Goal: Task Accomplishment & Management: Use online tool/utility

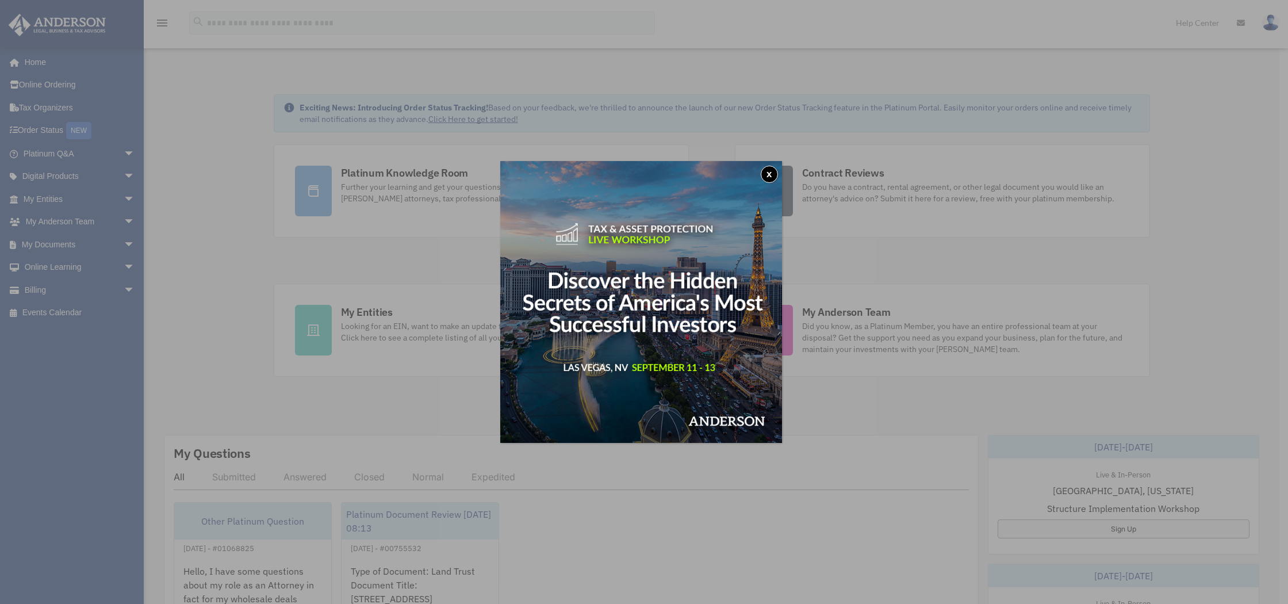
click at [771, 174] on button "x" at bounding box center [769, 174] width 17 height 17
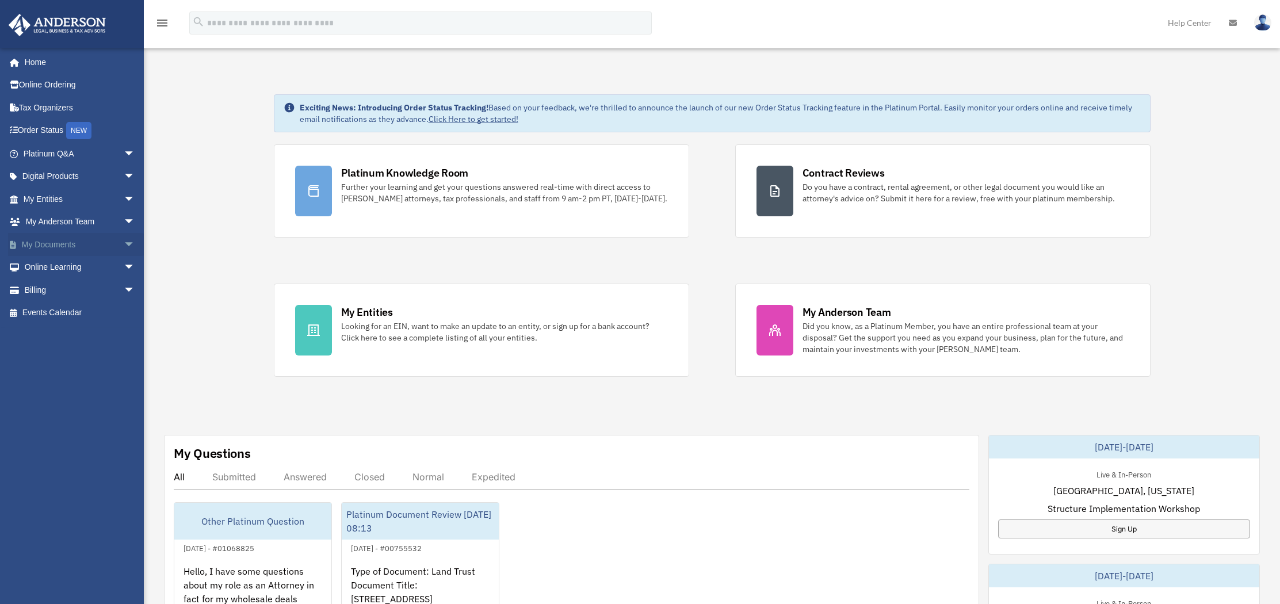
click at [57, 244] on link "My Documents arrow_drop_down" at bounding box center [80, 244] width 144 height 23
click at [124, 245] on span "arrow_drop_down" at bounding box center [135, 245] width 23 height 24
click at [44, 267] on link "Box" at bounding box center [84, 267] width 136 height 23
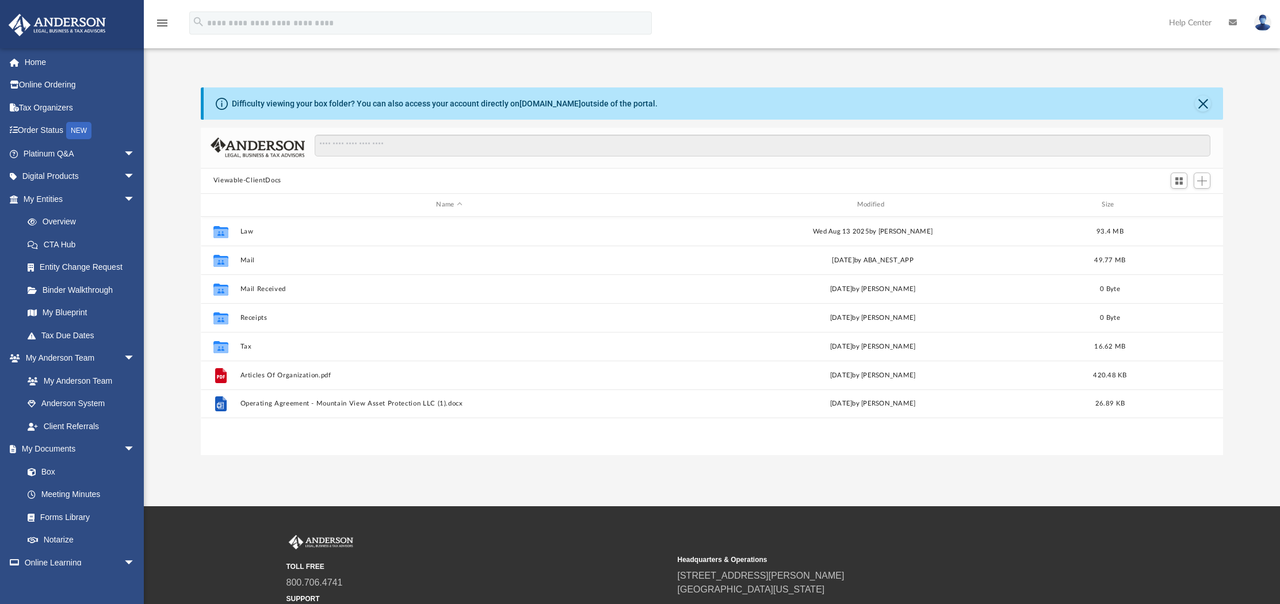
scroll to position [252, 1013]
click at [414, 435] on div "Collaborated Folder Law [DATE] by [PERSON_NAME] 93.4 MB Collaborated Folder Mai…" at bounding box center [712, 336] width 1023 height 239
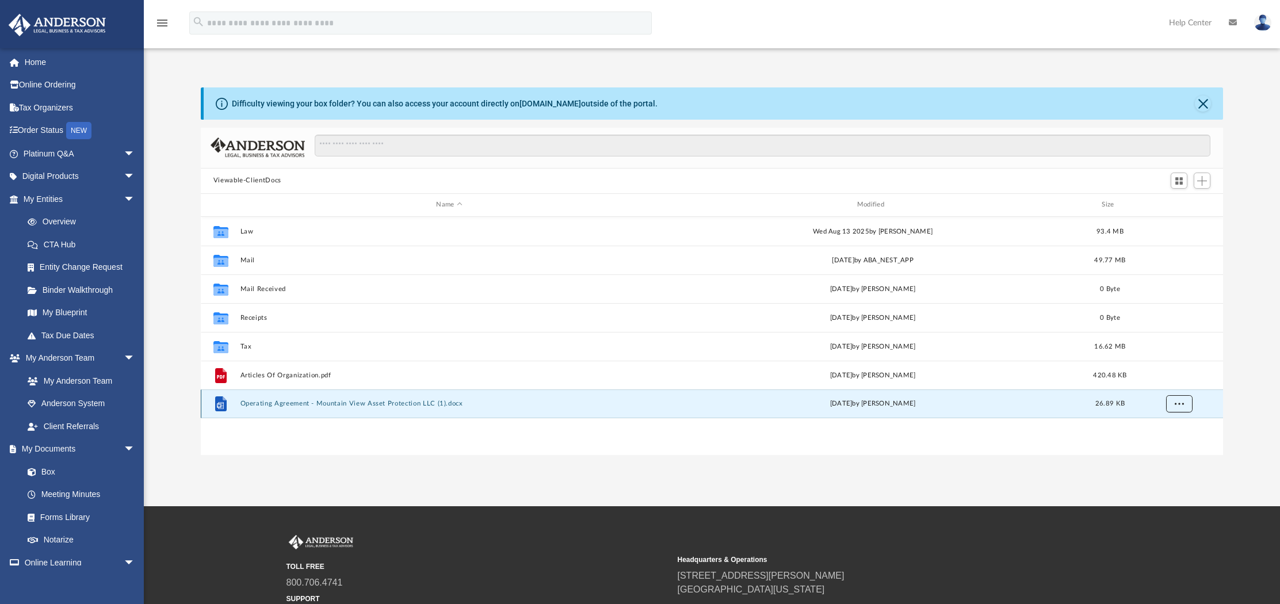
click at [1185, 400] on button "More options" at bounding box center [1178, 403] width 26 height 17
click at [695, 444] on div "Collaborated Folder Law [DATE] by [PERSON_NAME] 93.4 MB Collaborated Folder Mai…" at bounding box center [712, 336] width 1023 height 239
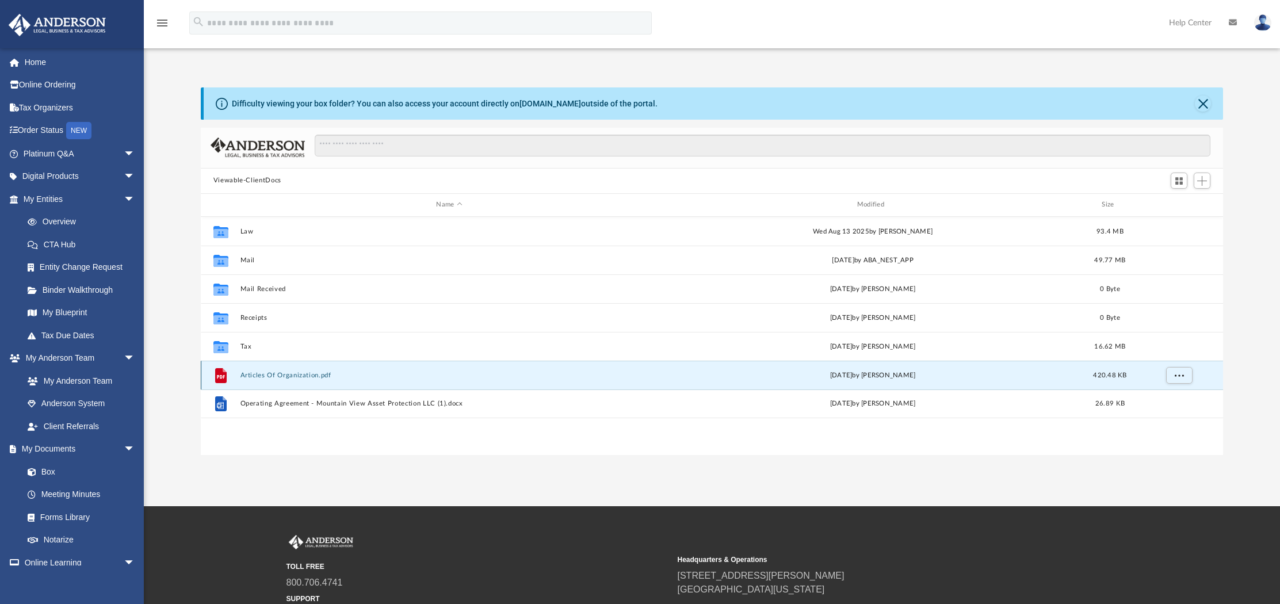
click at [309, 377] on button "Articles Of Organization.pdf" at bounding box center [449, 374] width 418 height 7
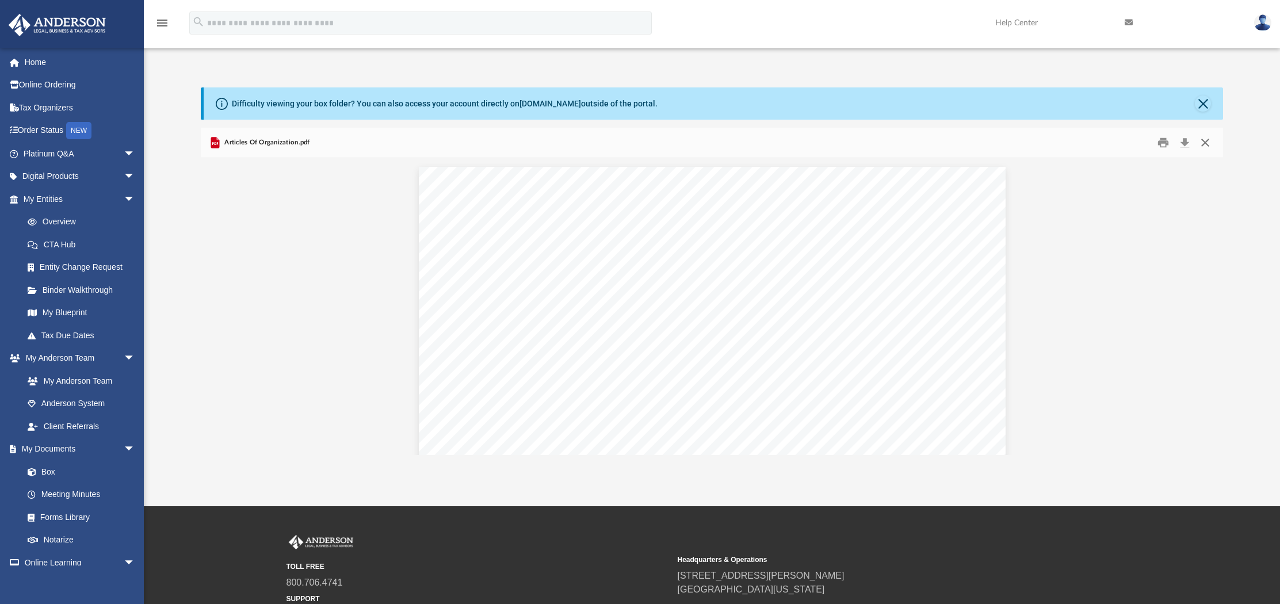
click at [1209, 140] on button "Close" at bounding box center [1205, 142] width 21 height 18
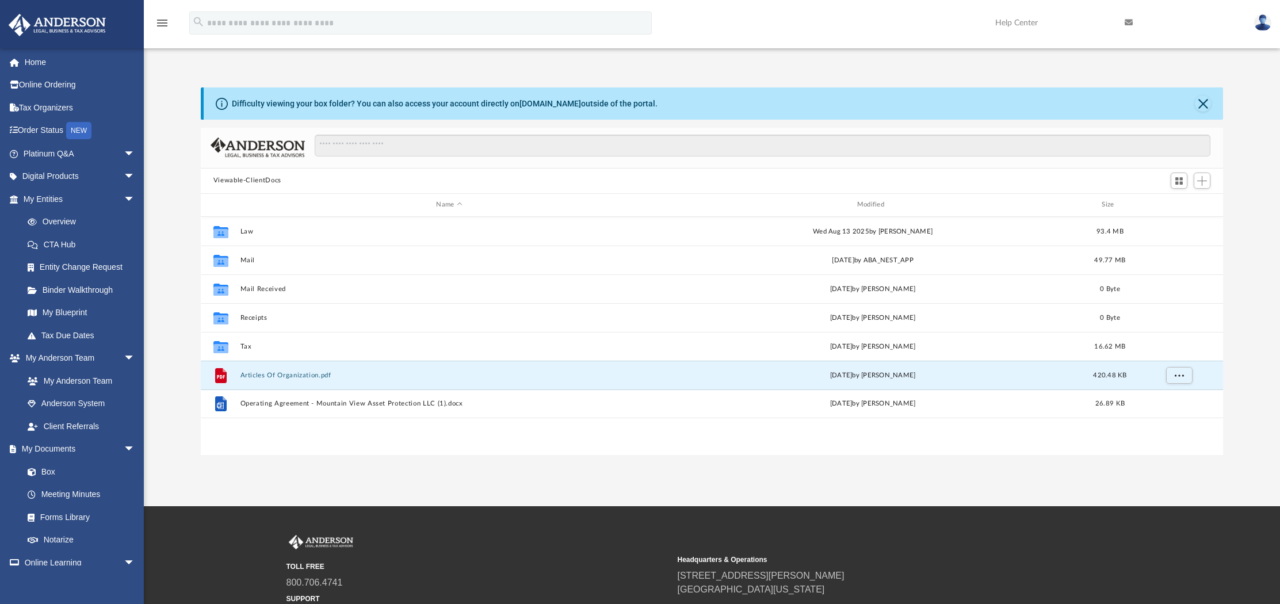
click at [807, 442] on div "Collaborated Folder Law [DATE] by [PERSON_NAME] 93.4 MB Collaborated Folder Mai…" at bounding box center [712, 336] width 1023 height 239
click at [1199, 185] on span "Add" at bounding box center [1202, 181] width 10 height 10
click at [1182, 203] on li "Upload" at bounding box center [1185, 203] width 37 height 12
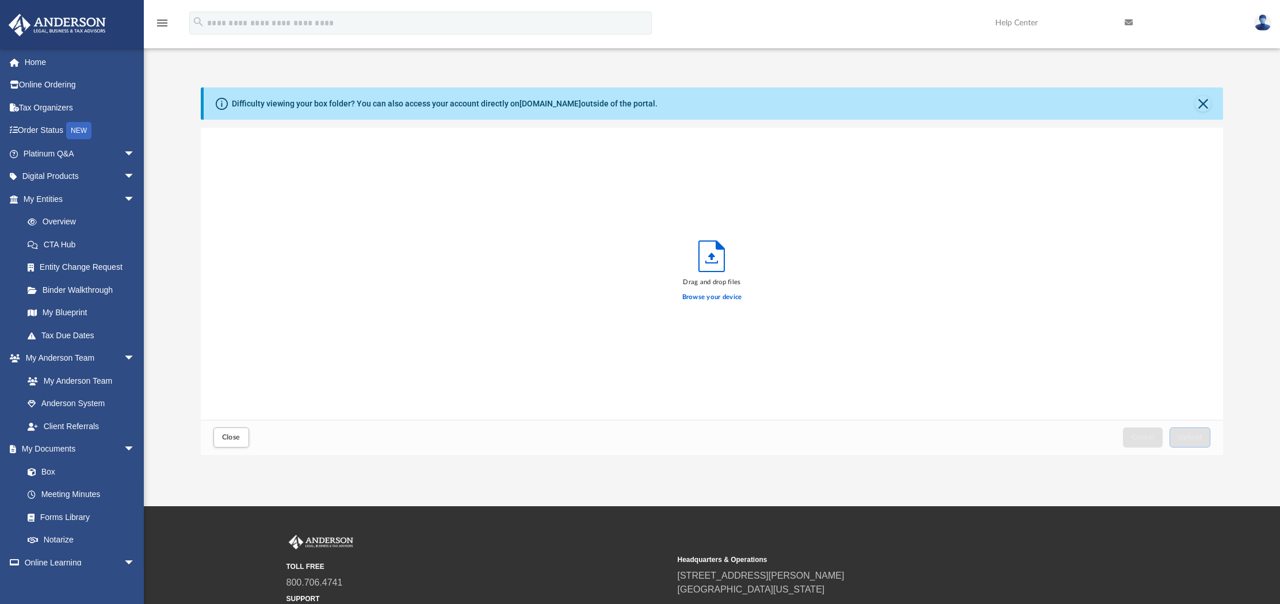
scroll to position [283, 1013]
click at [1203, 102] on button "Close" at bounding box center [1203, 103] width 16 height 16
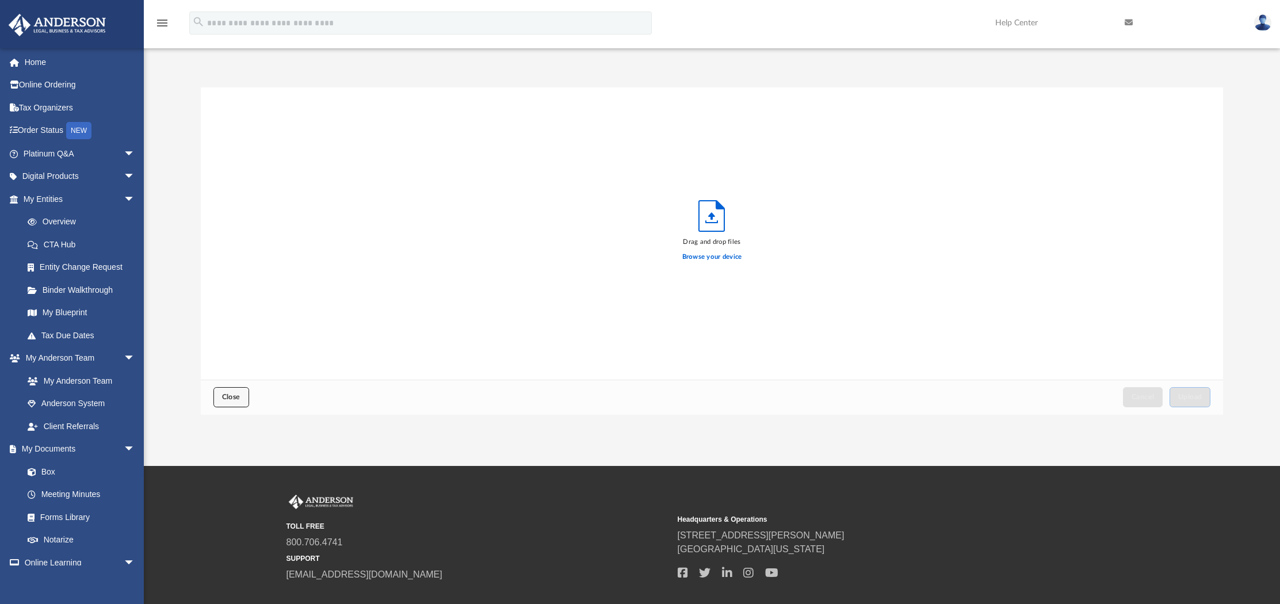
click at [223, 393] on span "Close" at bounding box center [231, 396] width 18 height 7
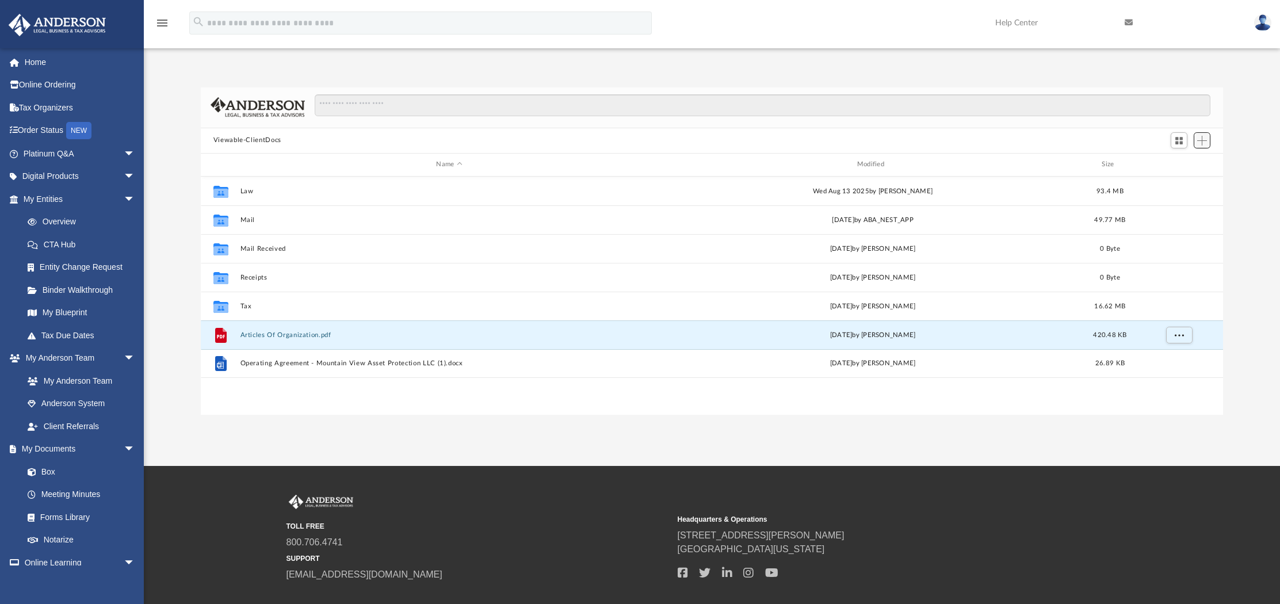
click at [1205, 142] on span "Add" at bounding box center [1202, 141] width 10 height 10
click at [1188, 183] on li "New Folder" at bounding box center [1185, 181] width 37 height 12
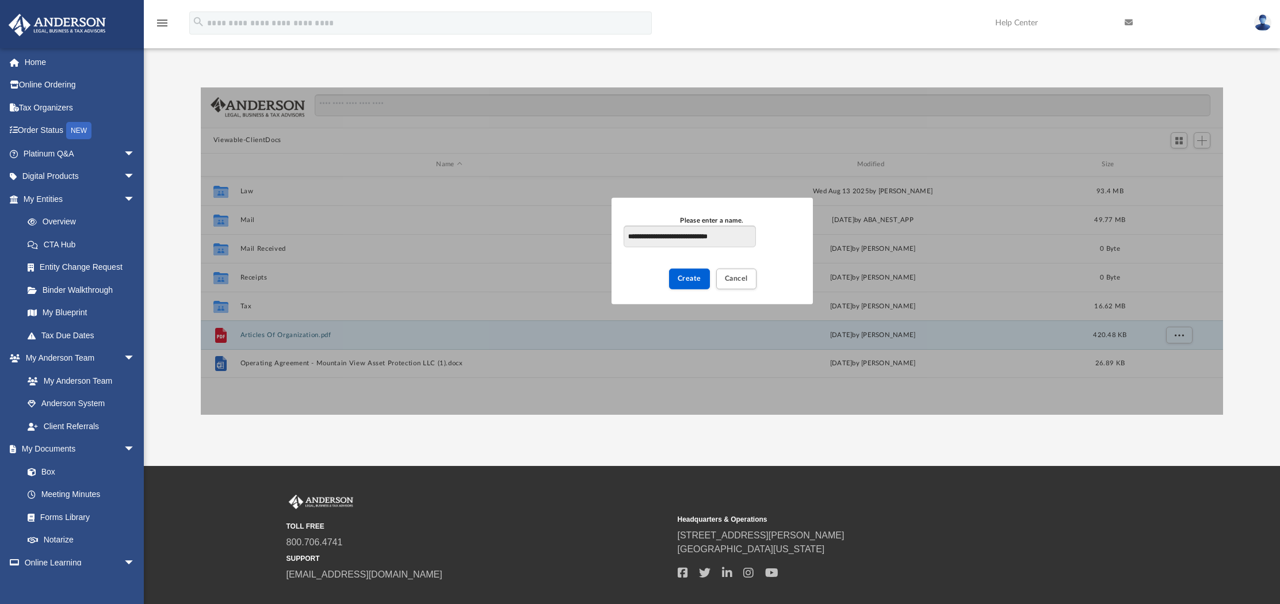
type input "**********"
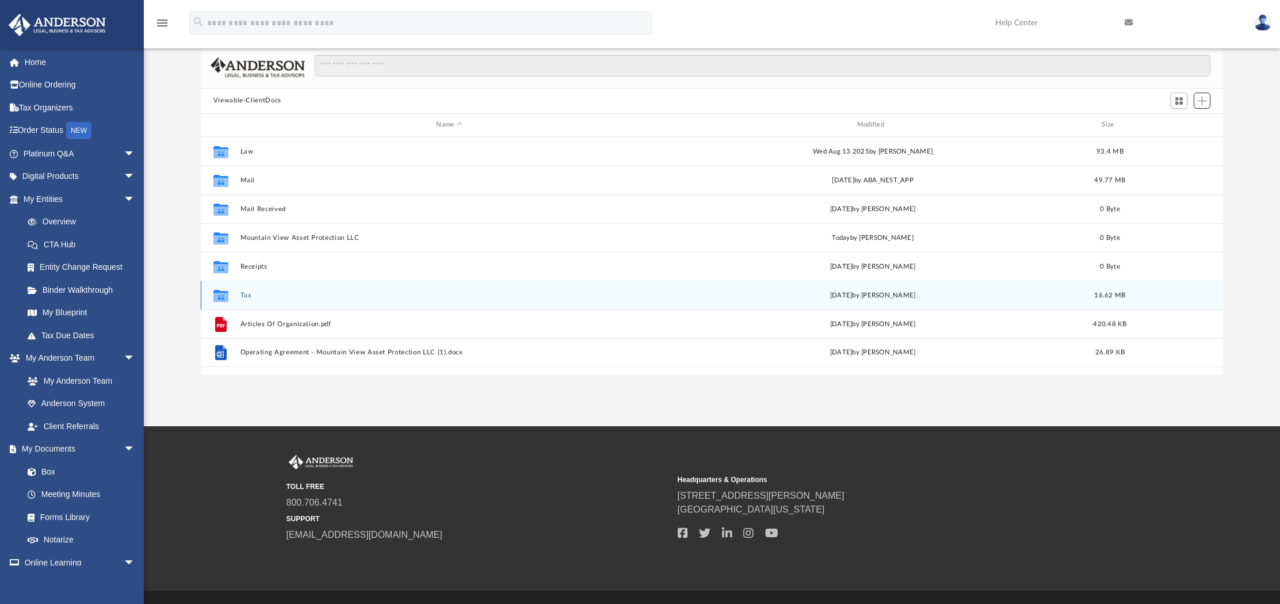
scroll to position [39, 0]
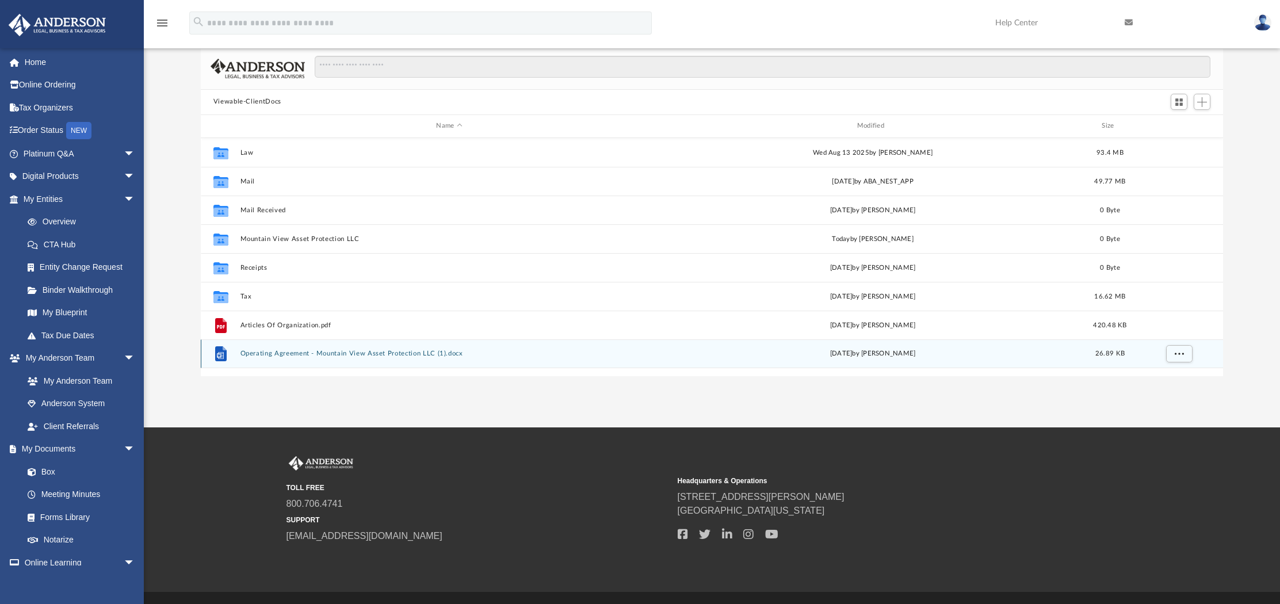
click at [300, 350] on button "Operating Agreement - Mountain View Asset Protection LLC (1).docx" at bounding box center [449, 353] width 418 height 7
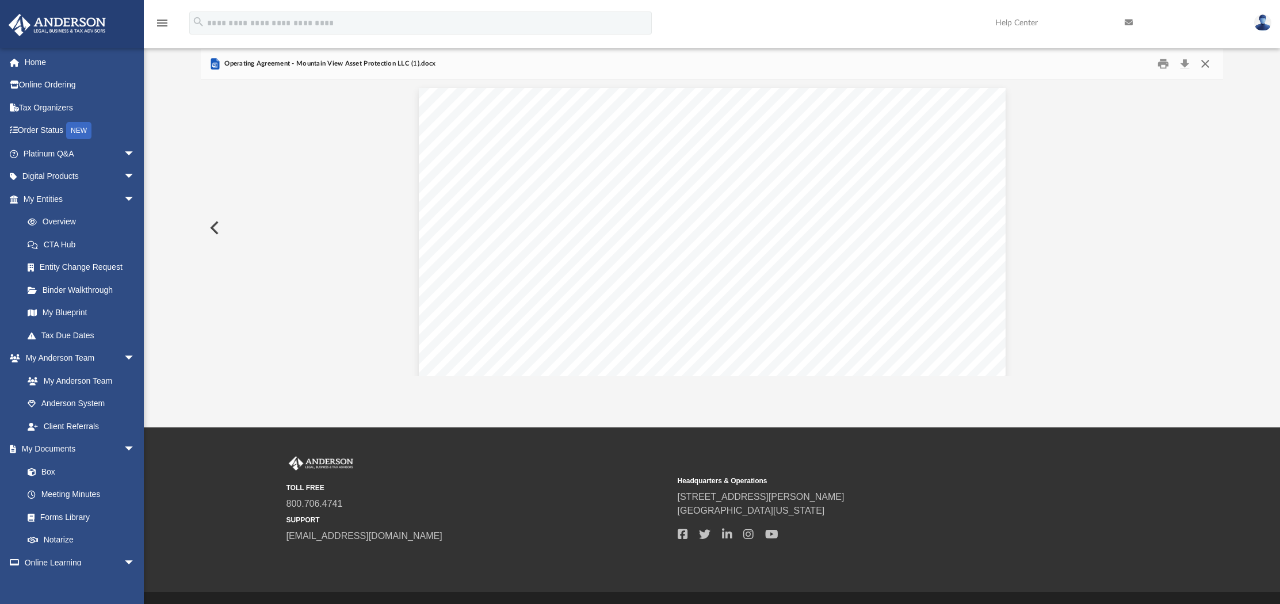
click at [1206, 61] on button "Close" at bounding box center [1205, 64] width 21 height 18
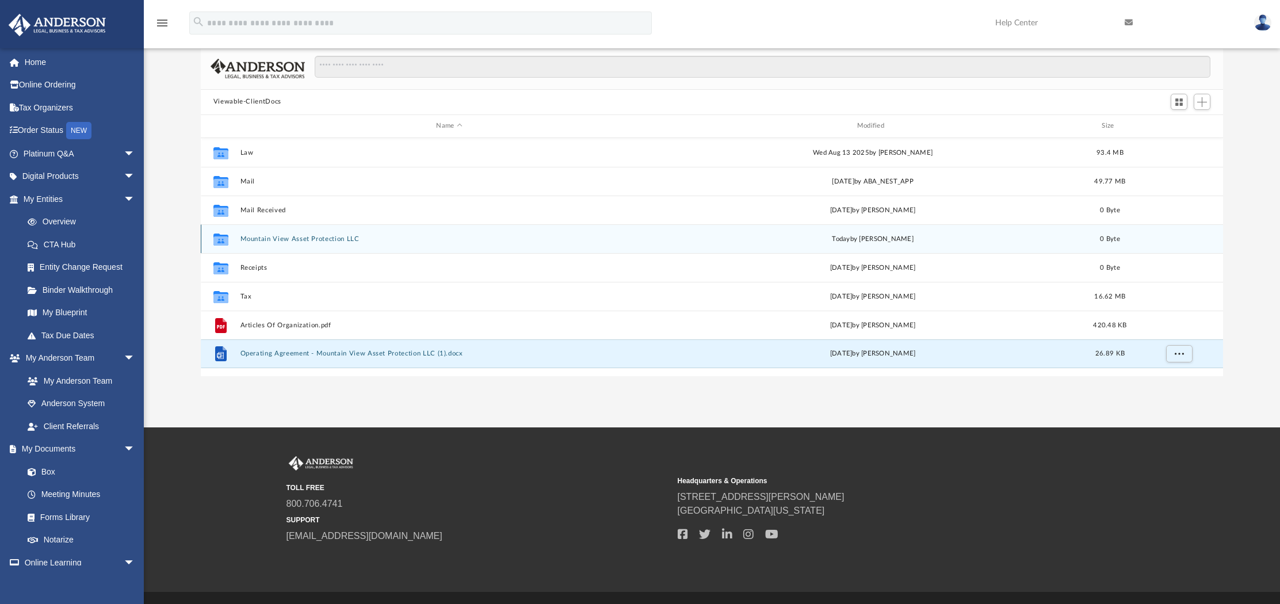
drag, startPoint x: 515, startPoint y: 353, endPoint x: 342, endPoint y: 231, distance: 211.6
click at [342, 231] on div "Collaborated Folder Law [DATE] by [PERSON_NAME] 93.4 MB Collaborated Folder Mai…" at bounding box center [712, 253] width 1023 height 230
drag, startPoint x: 206, startPoint y: 355, endPoint x: 243, endPoint y: 237, distance: 123.7
click at [243, 237] on div "Collaborated Folder Law [DATE] by [PERSON_NAME] 93.4 MB Collaborated Folder Mai…" at bounding box center [712, 253] width 1023 height 230
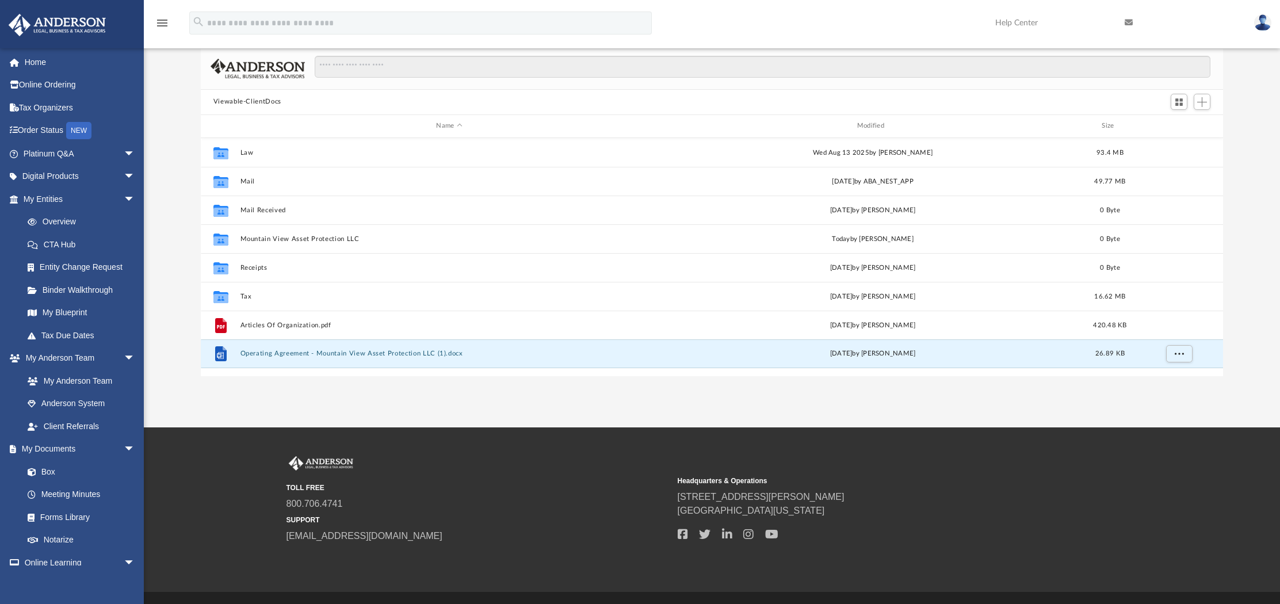
click at [170, 244] on div "Difficulty viewing your box folder? You can also access your account directly o…" at bounding box center [712, 212] width 1136 height 327
click at [1174, 355] on span "More options" at bounding box center [1178, 353] width 9 height 6
click at [1130, 373] on div "Collaborated Folder Law [DATE] by [PERSON_NAME] 93.4 MB Collaborated Folder Mai…" at bounding box center [712, 257] width 1023 height 239
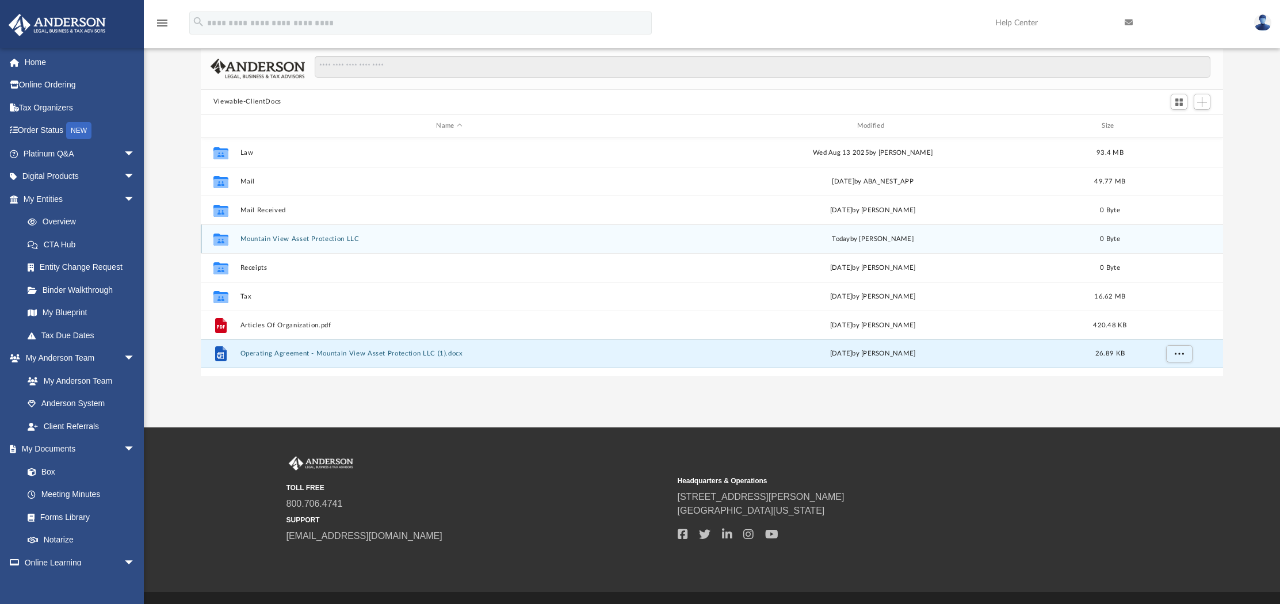
click at [1153, 235] on div "Collaborated Folder Mountain View Asset Protection LLC [DATE] by [PERSON_NAME] …" at bounding box center [712, 238] width 1023 height 29
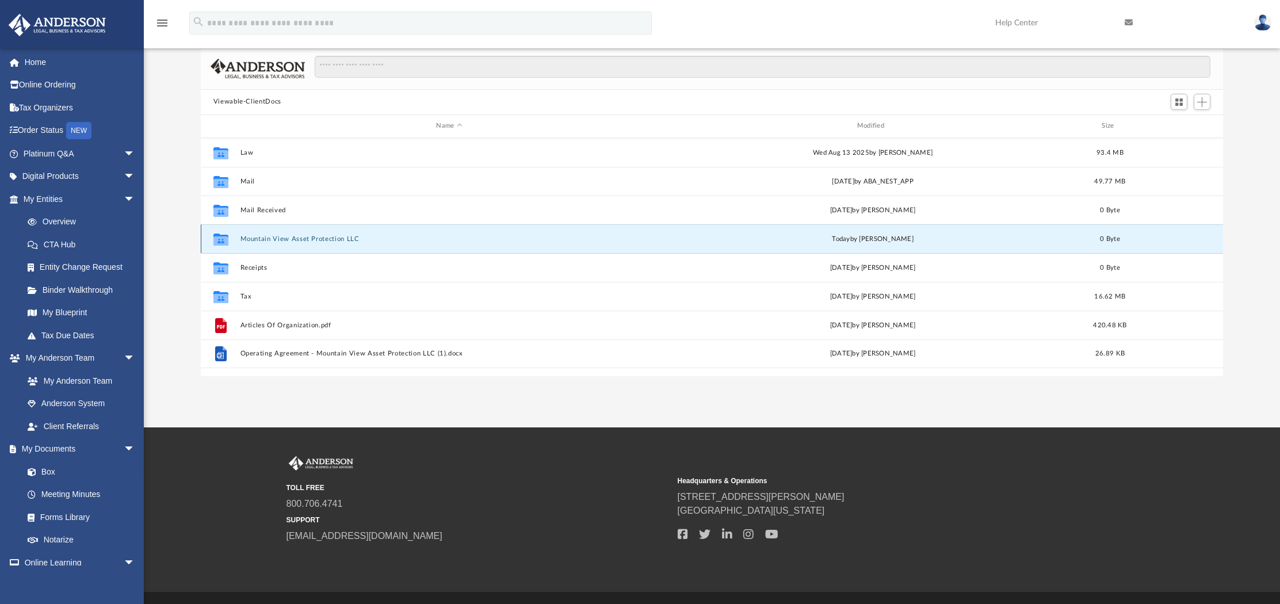
click at [470, 236] on button "Mountain View Asset Protection LLC" at bounding box center [449, 238] width 418 height 7
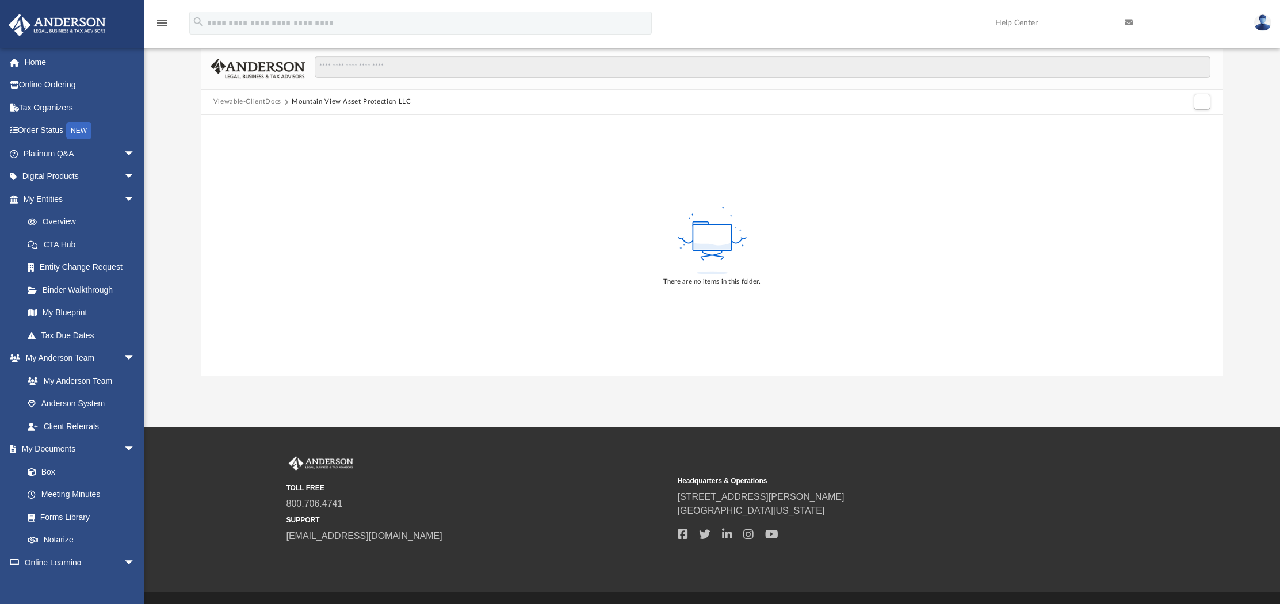
click at [385, 102] on button "Mountain View Asset Protection LLC" at bounding box center [351, 102] width 119 height 10
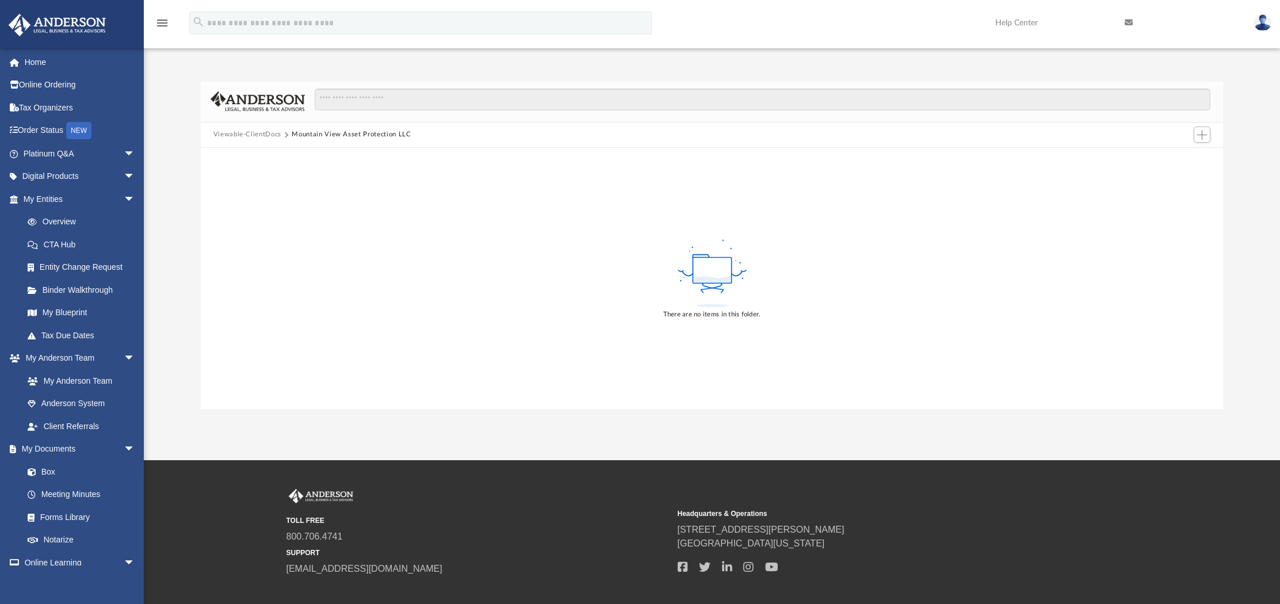
scroll to position [0, 0]
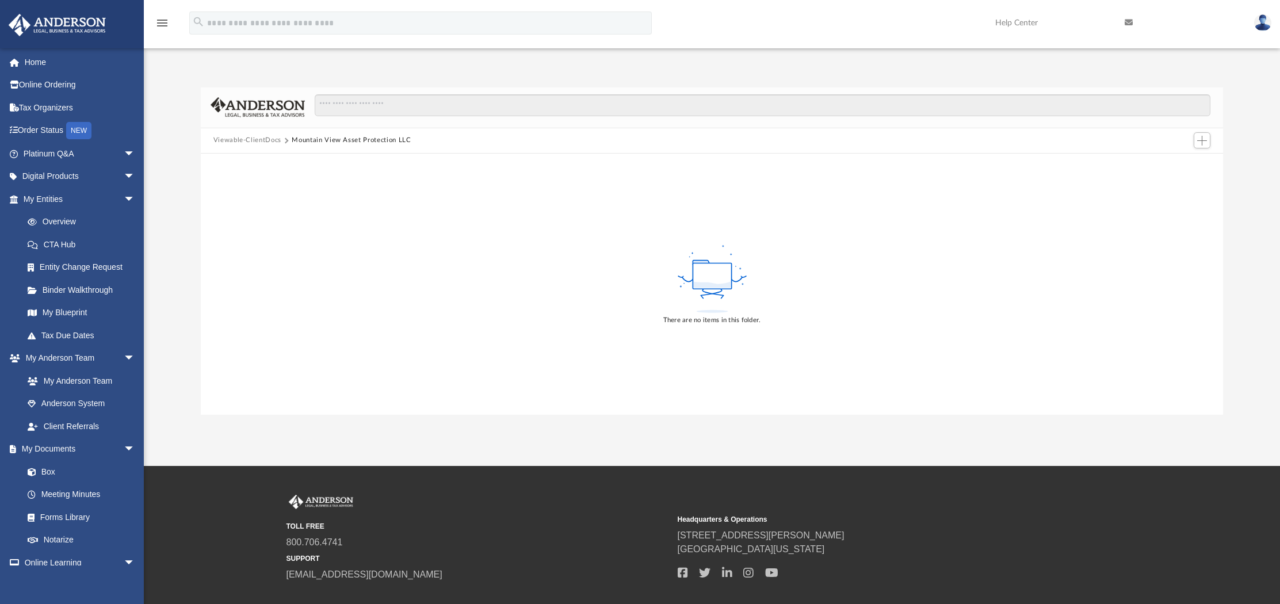
click at [258, 139] on button "Viewable-ClientDocs" at bounding box center [247, 140] width 68 height 10
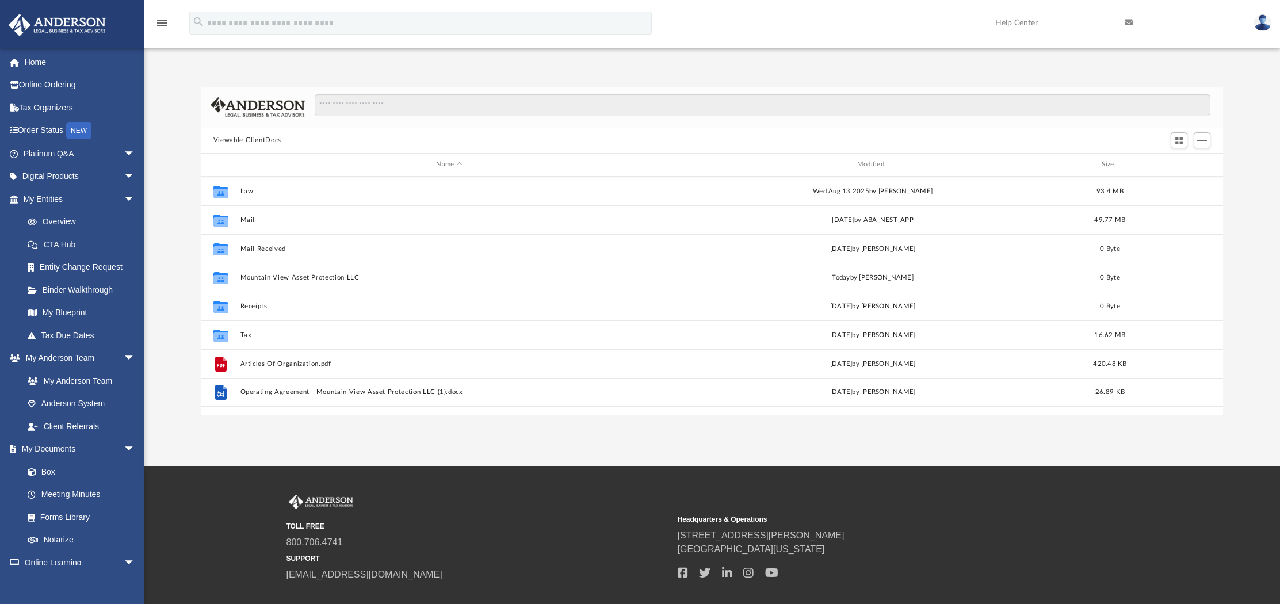
scroll to position [252, 1013]
click at [1207, 139] on span "Add" at bounding box center [1202, 141] width 10 height 10
click at [1184, 161] on li "Upload" at bounding box center [1185, 163] width 37 height 12
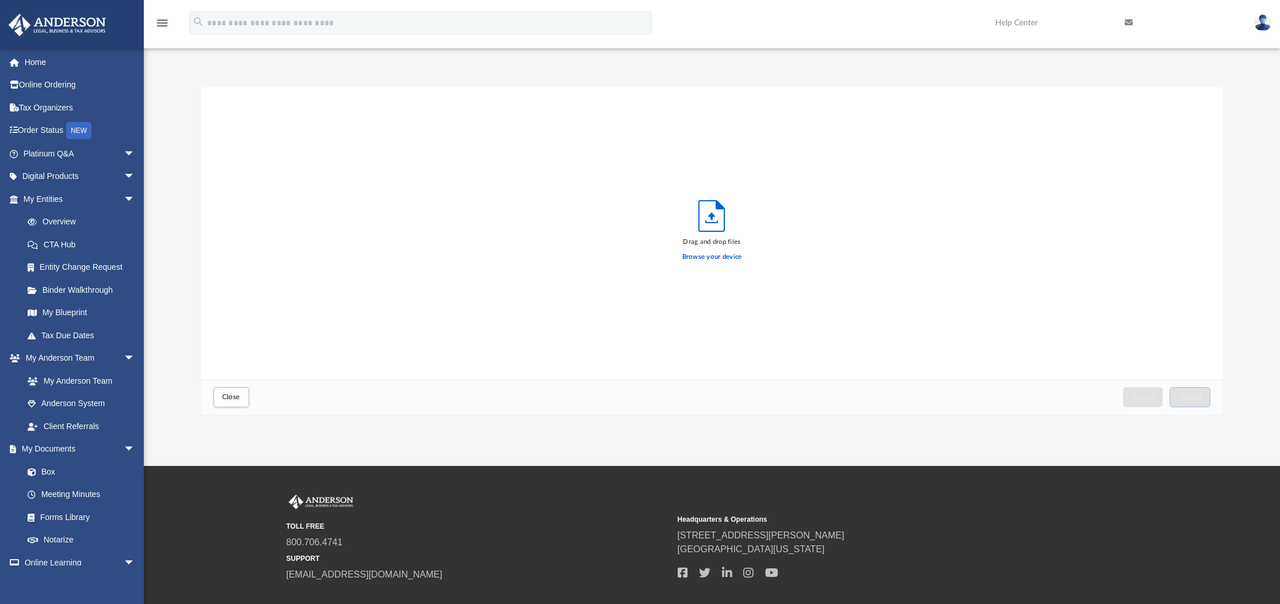
scroll to position [283, 1013]
click at [715, 255] on label "Browse your device" at bounding box center [712, 257] width 60 height 10
click at [0, 0] on input "Browse your device" at bounding box center [0, 0] width 0 height 0
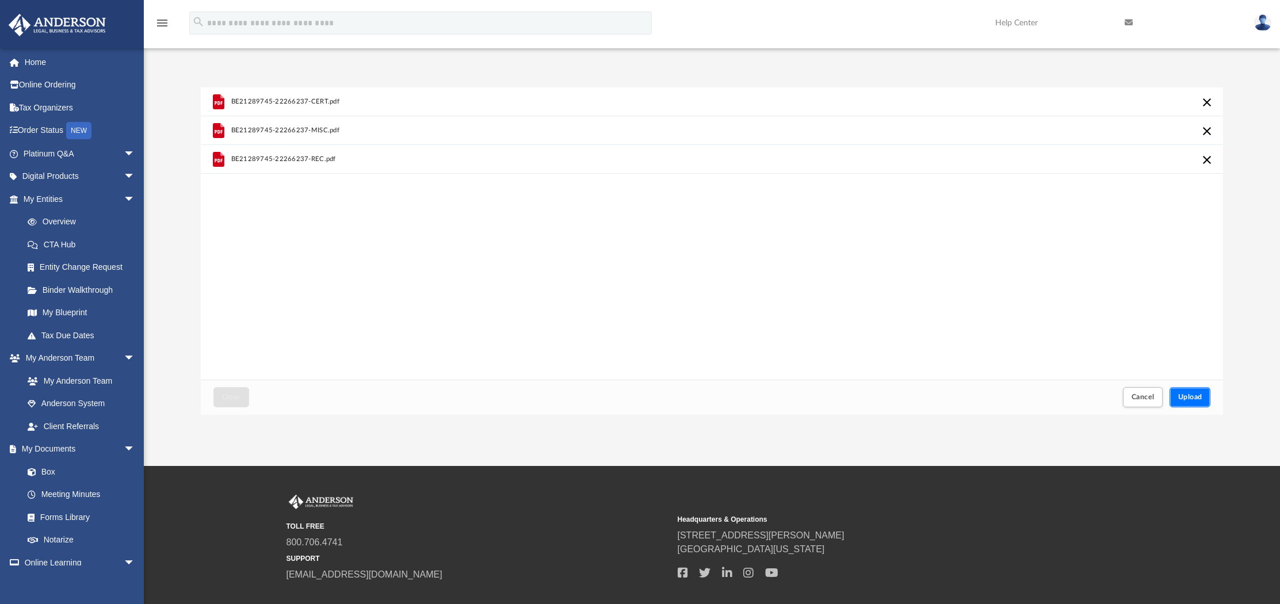
click at [1181, 399] on span "Upload" at bounding box center [1190, 396] width 24 height 7
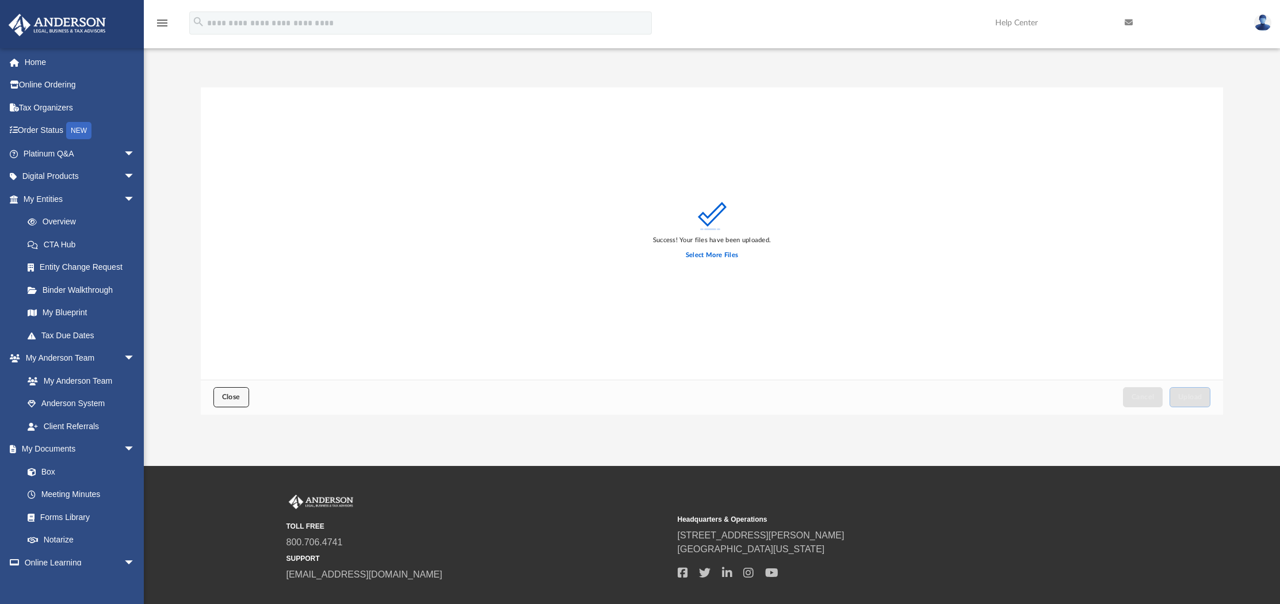
click at [227, 395] on span "Close" at bounding box center [231, 396] width 18 height 7
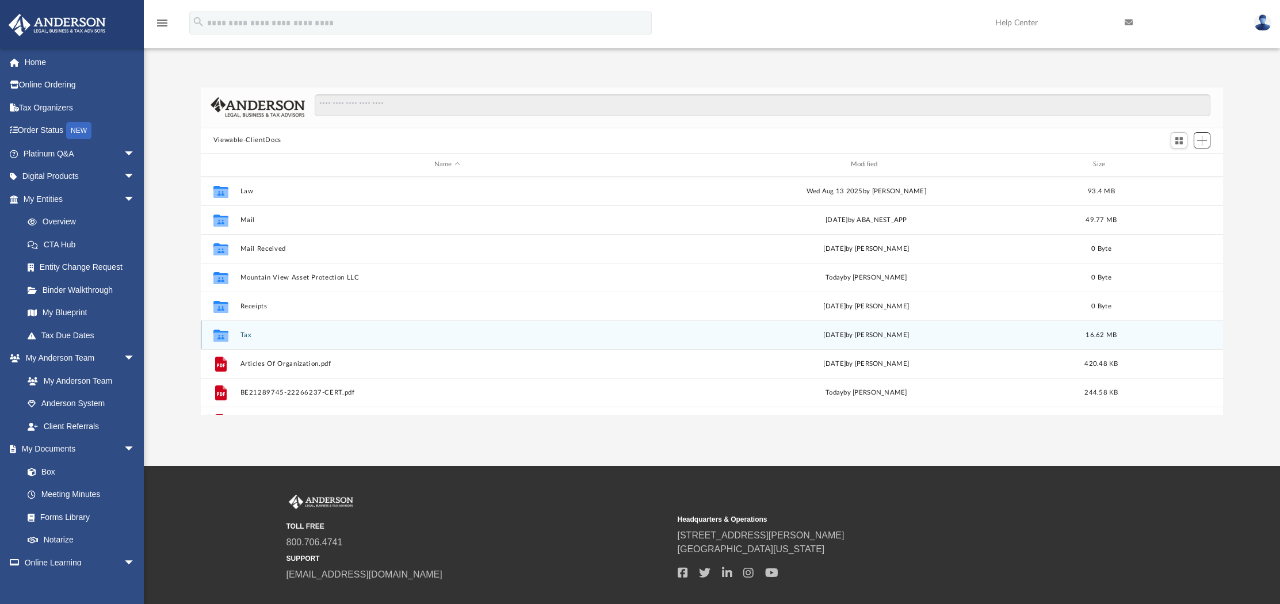
scroll to position [78, 0]
